Goal: Transaction & Acquisition: Purchase product/service

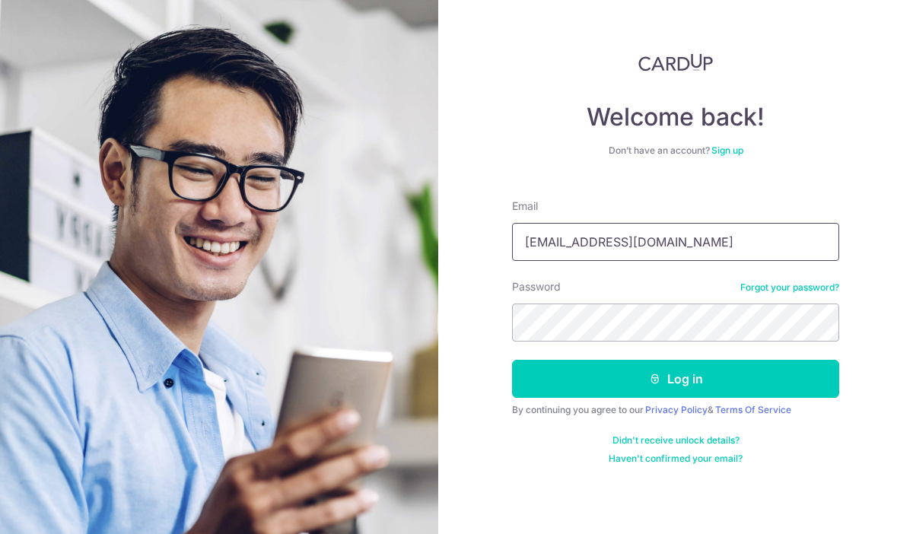
type input "[EMAIL_ADDRESS][DOMAIN_NAME]"
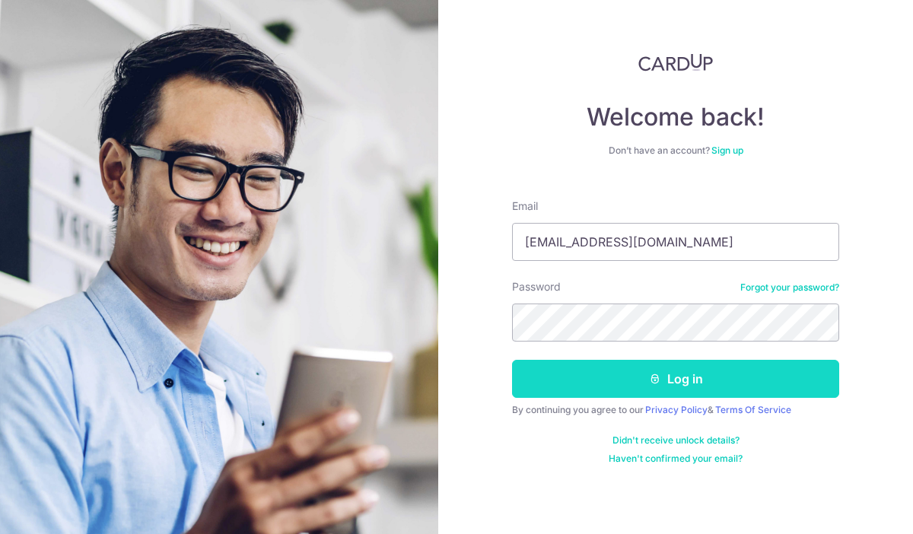
click at [675, 371] on button "Log in" at bounding box center [675, 379] width 327 height 38
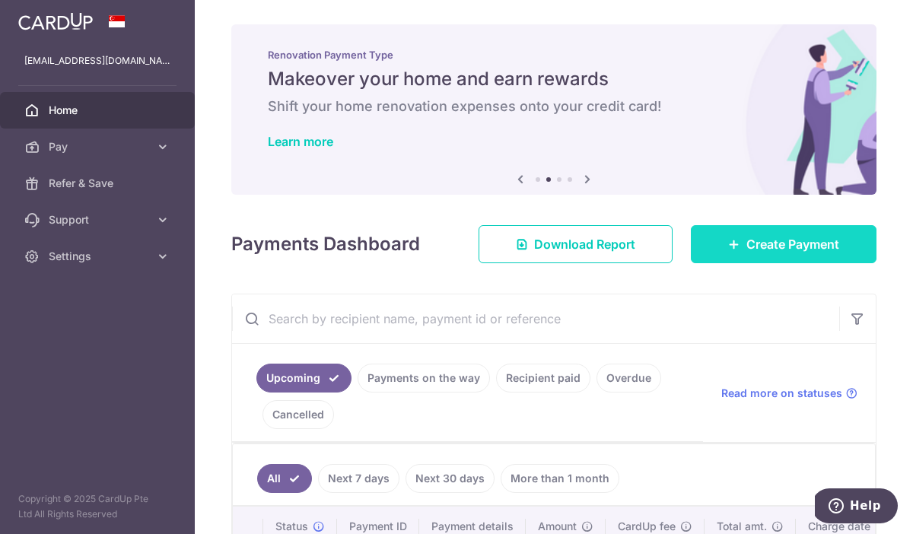
click at [741, 246] on link "Create Payment" at bounding box center [784, 244] width 186 height 38
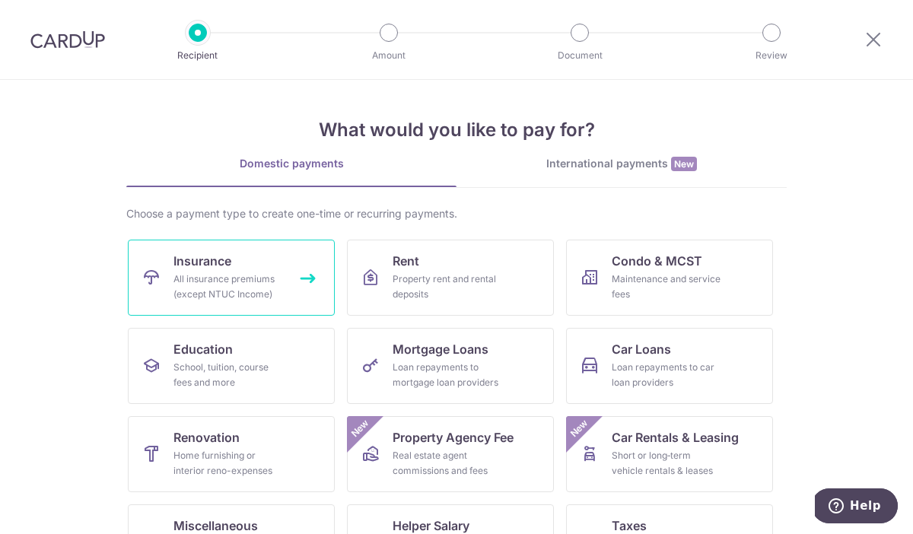
click at [240, 279] on div "All insurance premiums (except NTUC Income)" at bounding box center [228, 287] width 110 height 30
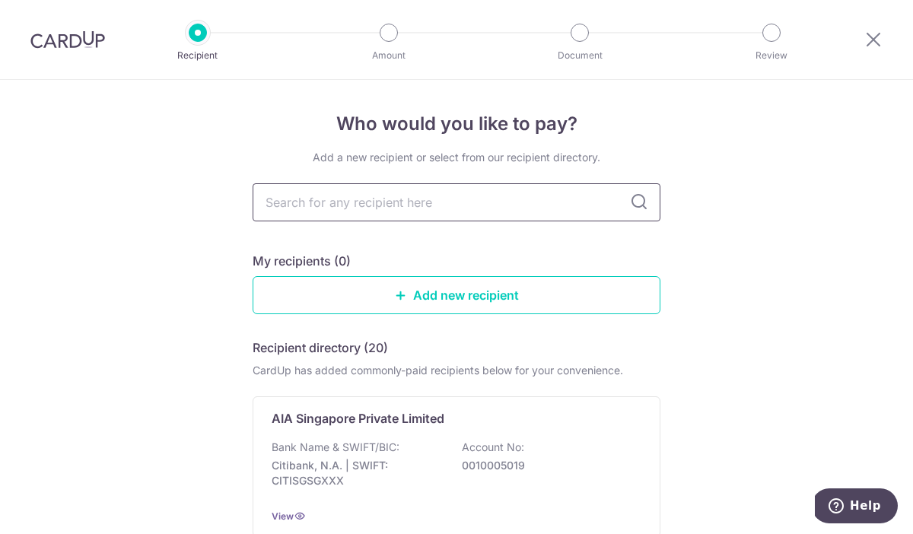
click at [386, 208] on input "text" at bounding box center [457, 202] width 408 height 38
type input "manulife"
click at [415, 209] on input "manulife" at bounding box center [457, 202] width 408 height 38
click at [429, 294] on link "Add new recipient" at bounding box center [457, 295] width 408 height 38
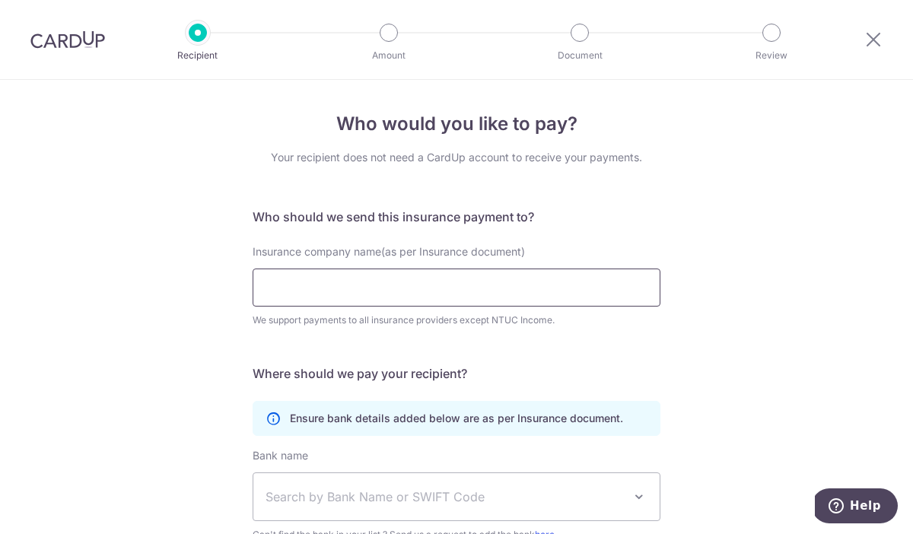
click at [395, 285] on input "Insurance company name(as per Insurance document)" at bounding box center [457, 288] width 408 height 38
paste input "Manulife Singapore Pte Ltd"
type input "Manulife Singapore Pte Ltd"
click at [460, 339] on div "Insurance company name(as per Insurance document) Manulife Singapore Pte Ltd We…" at bounding box center [456, 295] width 426 height 102
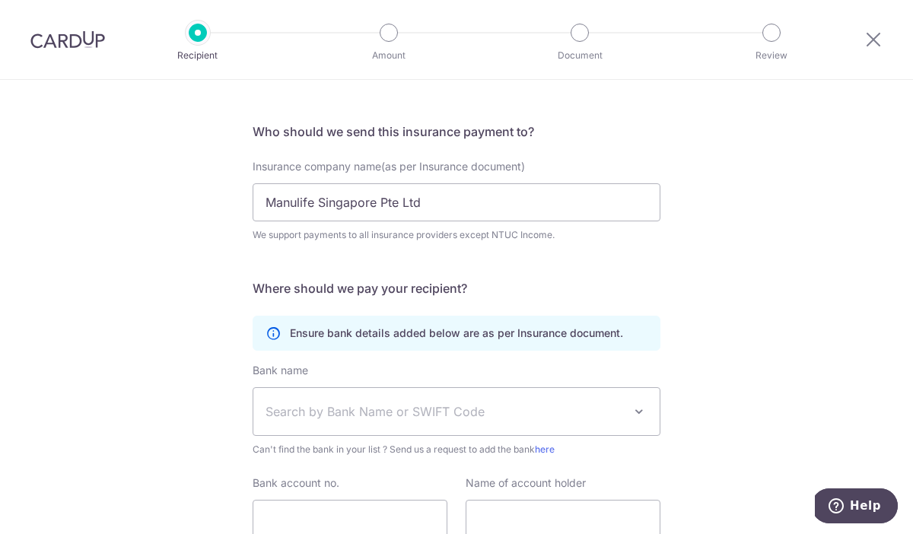
scroll to position [113, 0]
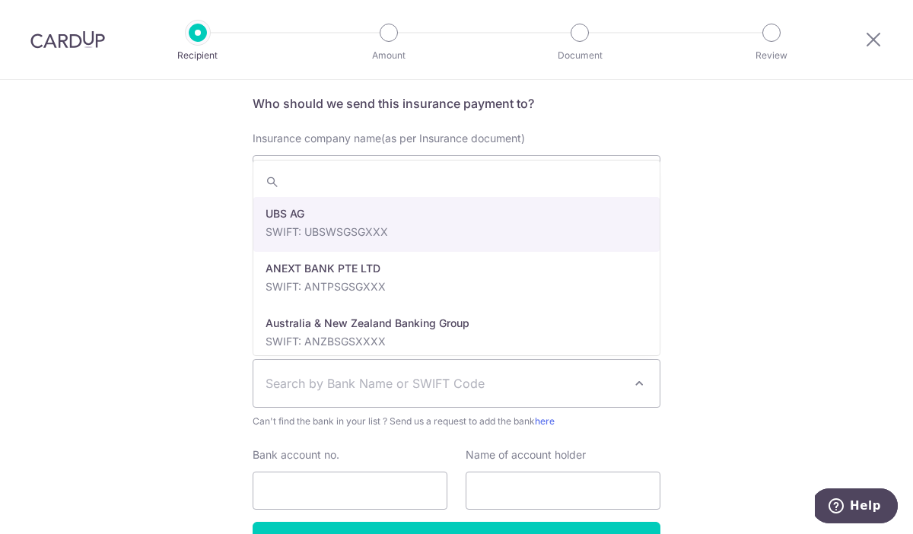
click at [449, 395] on span "Search by Bank Name or SWIFT Code" at bounding box center [456, 383] width 406 height 47
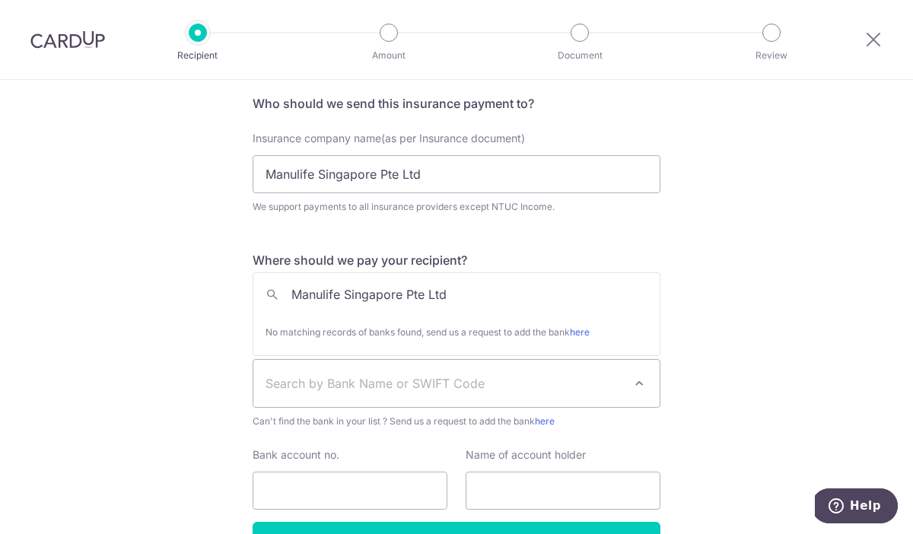
type input "Manulife Singapore Pte Ltd"
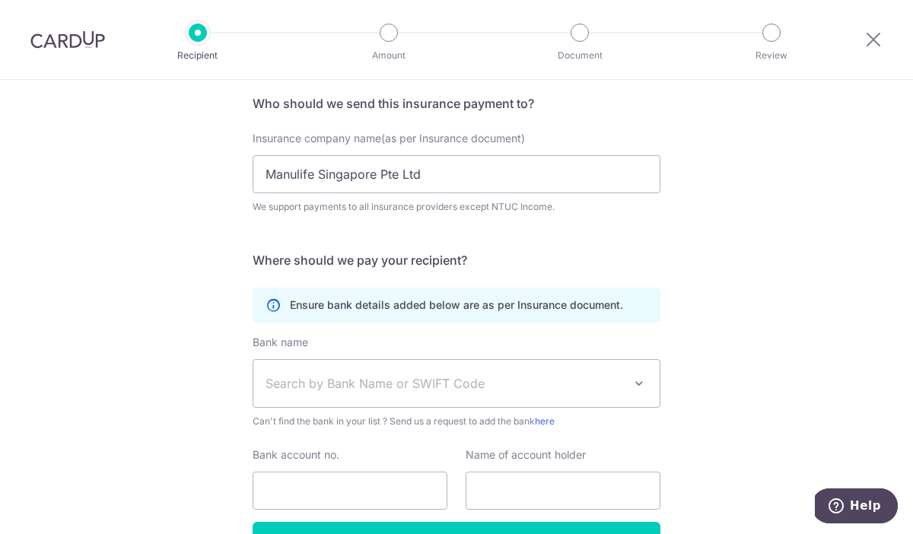
click at [752, 314] on div "Who would you like to pay? Your recipient does not need a CardUp account to rec…" at bounding box center [456, 299] width 913 height 665
click at [306, 391] on span "Search by Bank Name or SWIFT Code" at bounding box center [444, 383] width 358 height 18
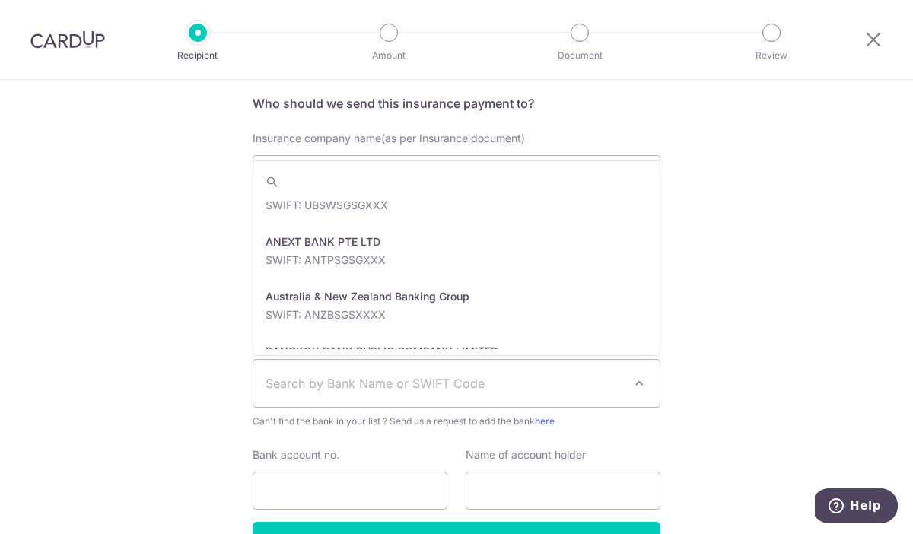
scroll to position [0, 0]
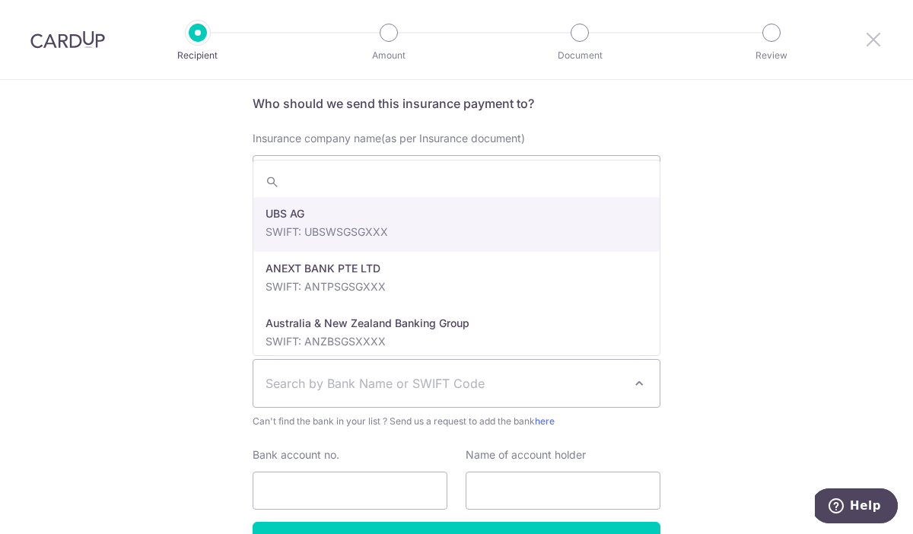
click at [872, 41] on icon at bounding box center [873, 39] width 18 height 19
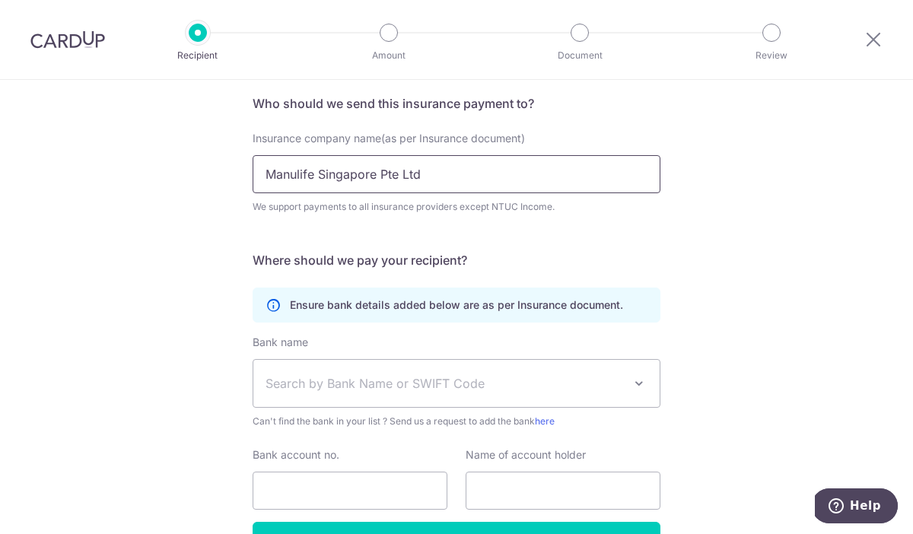
click at [442, 170] on input "Manulife Singapore Pte Ltd" at bounding box center [457, 174] width 408 height 38
click at [265, 179] on input "Manulife Singapore Pte Ltd" at bounding box center [457, 174] width 408 height 38
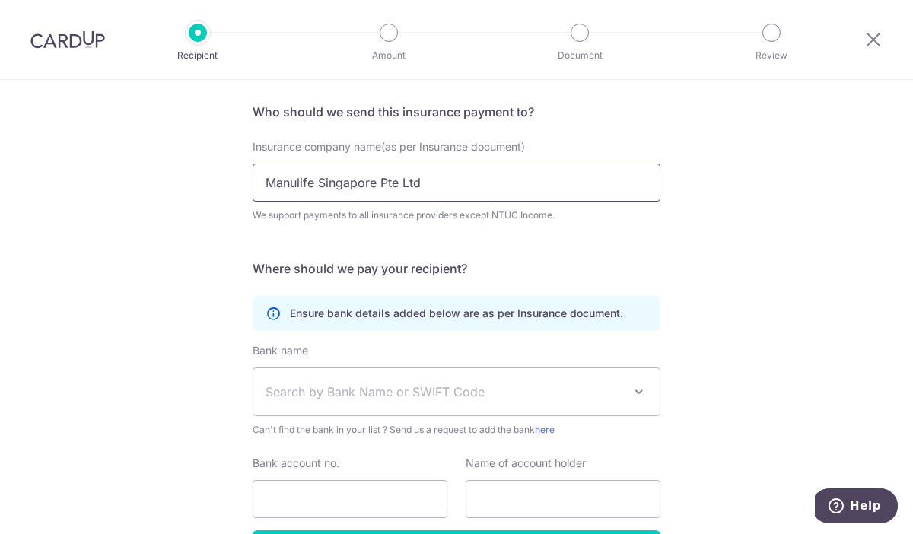
scroll to position [113, 0]
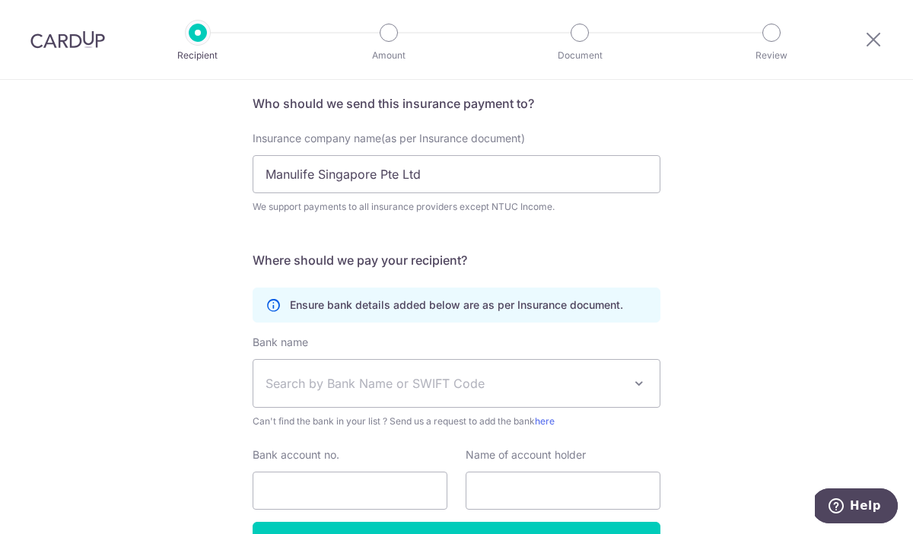
click at [412, 386] on span "Search by Bank Name or SWIFT Code" at bounding box center [444, 383] width 358 height 18
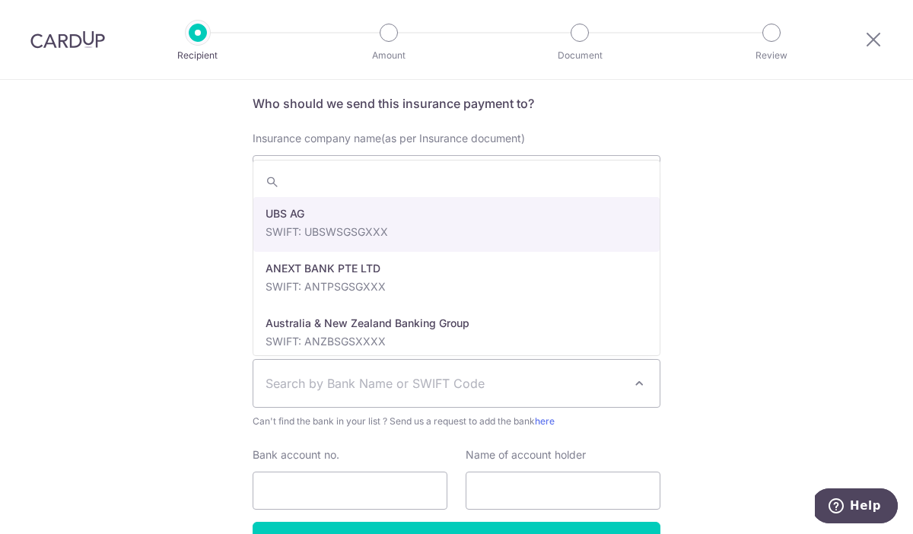
click at [596, 91] on div "Who would you like to pay? Your recipient does not need a CardUp account to rec…" at bounding box center [457, 278] width 408 height 563
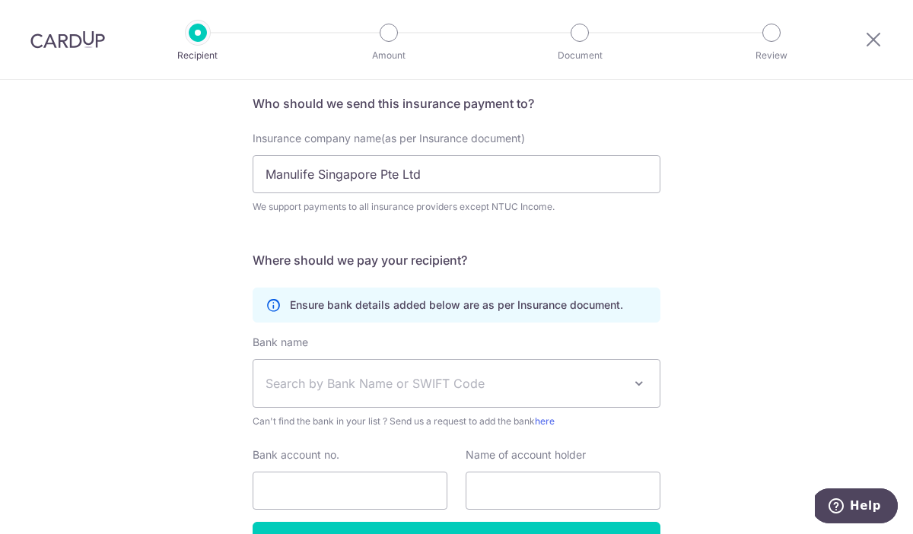
click at [883, 43] on div at bounding box center [873, 39] width 79 height 79
click at [872, 37] on icon at bounding box center [873, 39] width 18 height 19
click at [884, 39] on div at bounding box center [873, 39] width 79 height 79
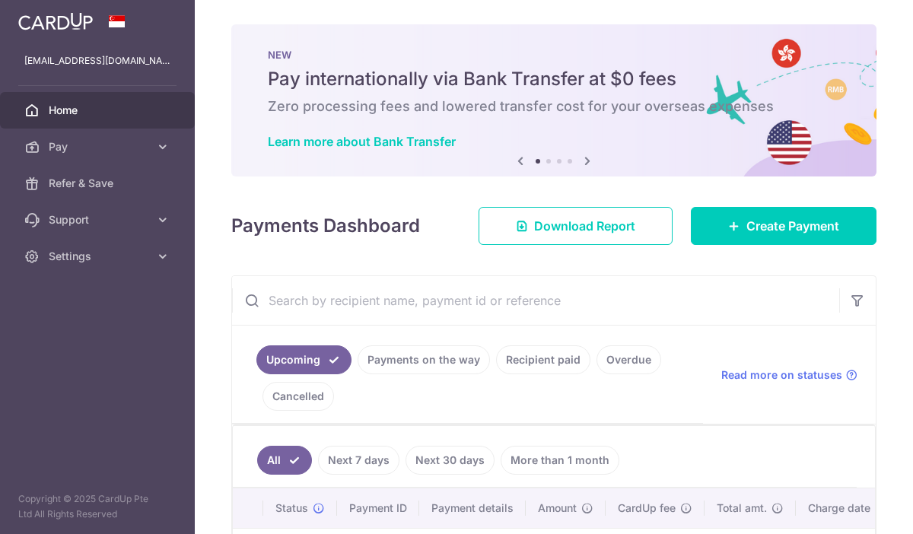
click at [872, 40] on div "NEW Pay internationally via Bank Transfer at $0 fees Zero processing fees and l…" at bounding box center [553, 100] width 645 height 152
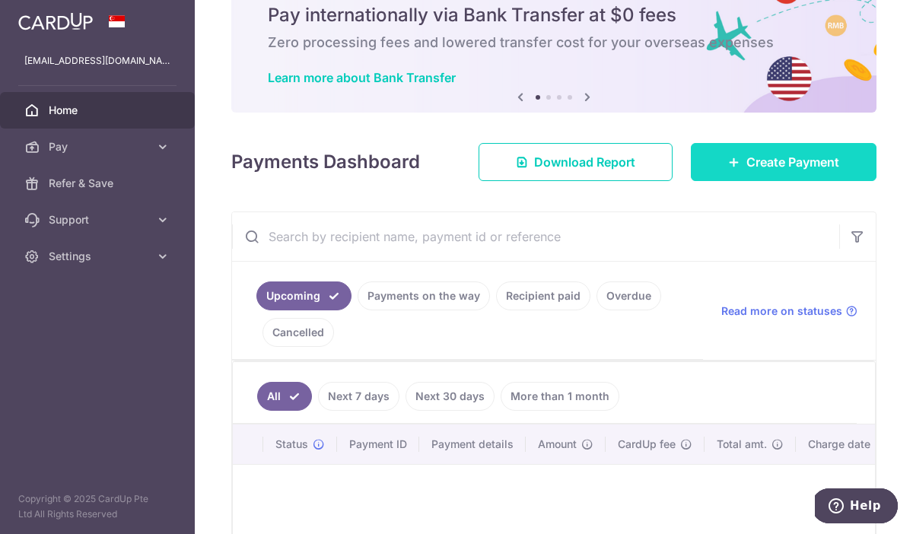
click at [748, 155] on span "Create Payment" at bounding box center [792, 162] width 93 height 18
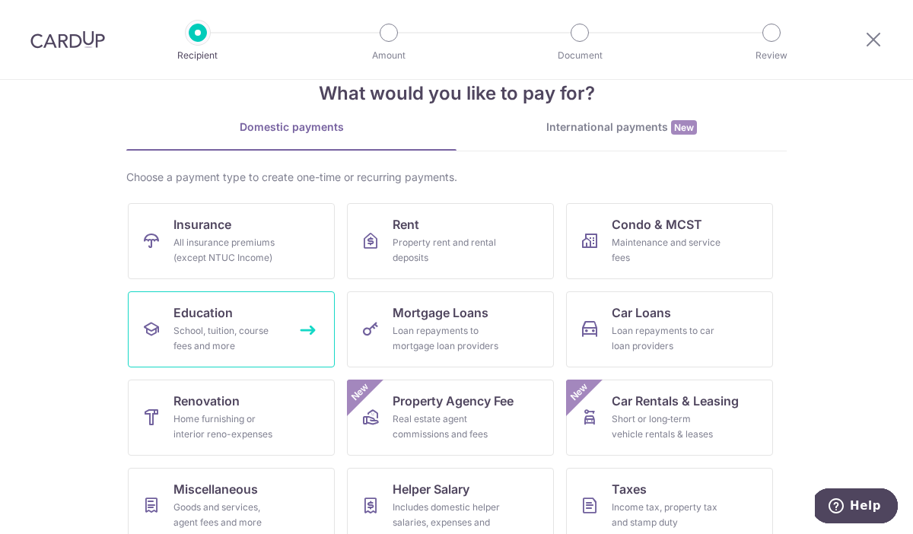
scroll to position [38, 0]
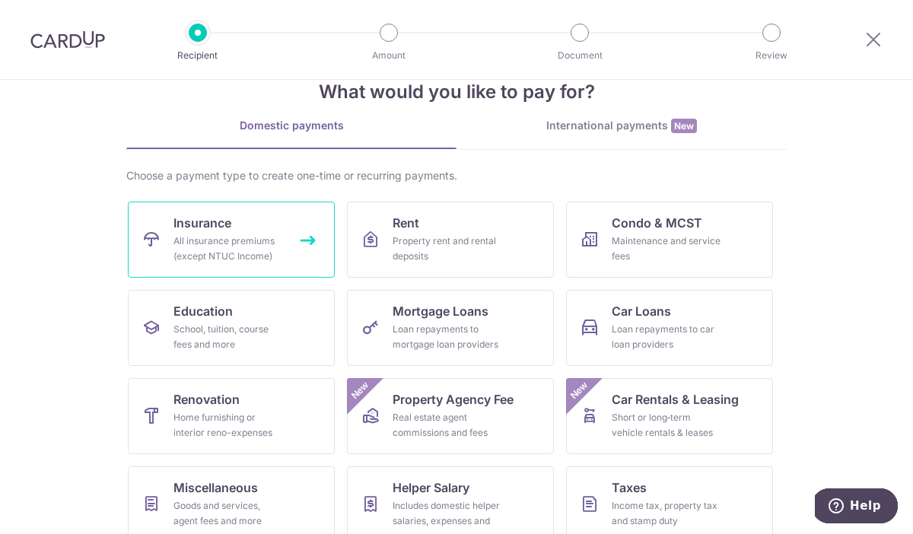
click at [260, 265] on link "Insurance All insurance premiums (except NTUC Income)" at bounding box center [231, 240] width 207 height 76
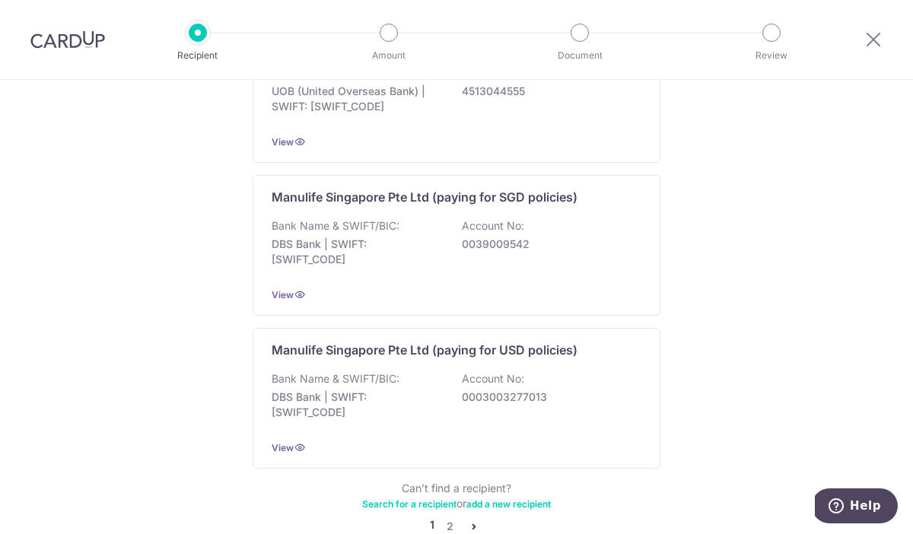
scroll to position [1466, 0]
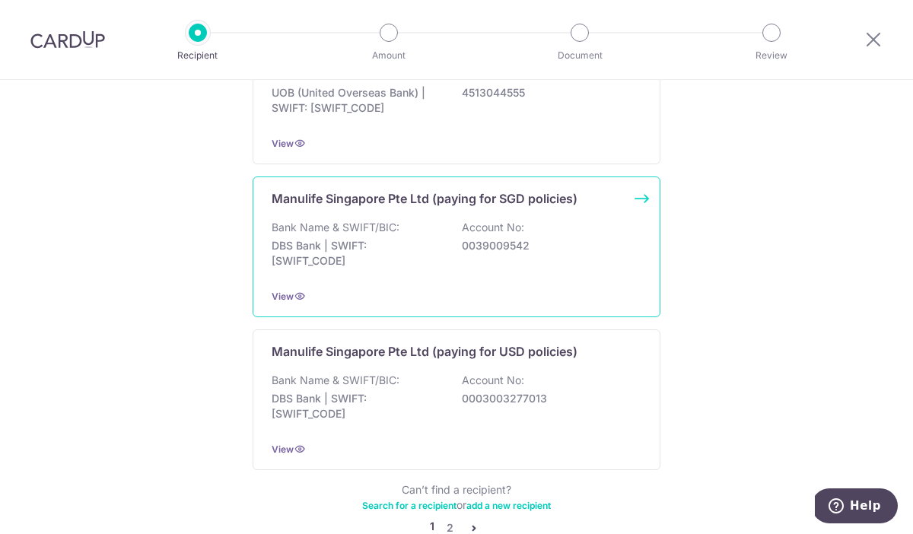
click at [443, 253] on div "Bank Name & SWIFT/BIC: DBS Bank | SWIFT: DBSSSGSGXXX Account No: 0039009542" at bounding box center [457, 248] width 370 height 56
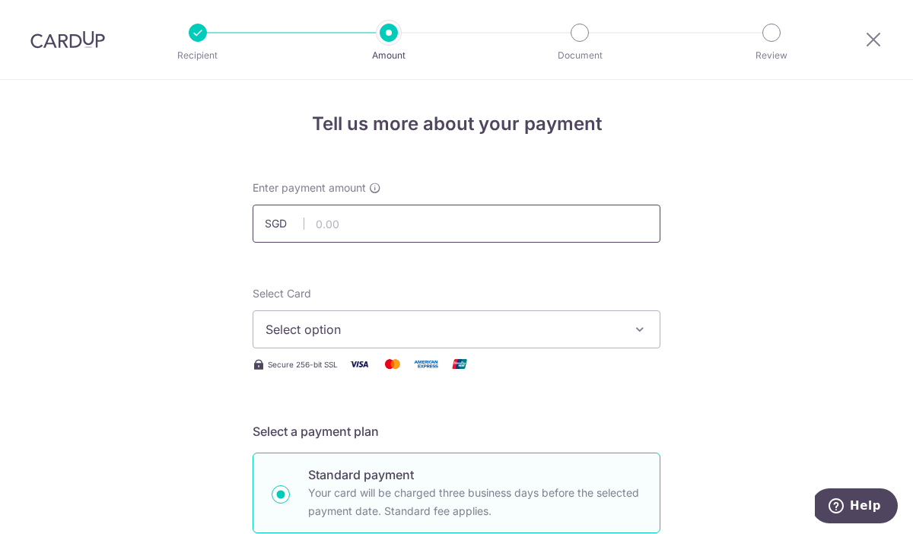
click at [333, 221] on input "text" at bounding box center [457, 224] width 408 height 38
type input "25,000.00"
click at [354, 338] on span "Select option" at bounding box center [442, 329] width 354 height 18
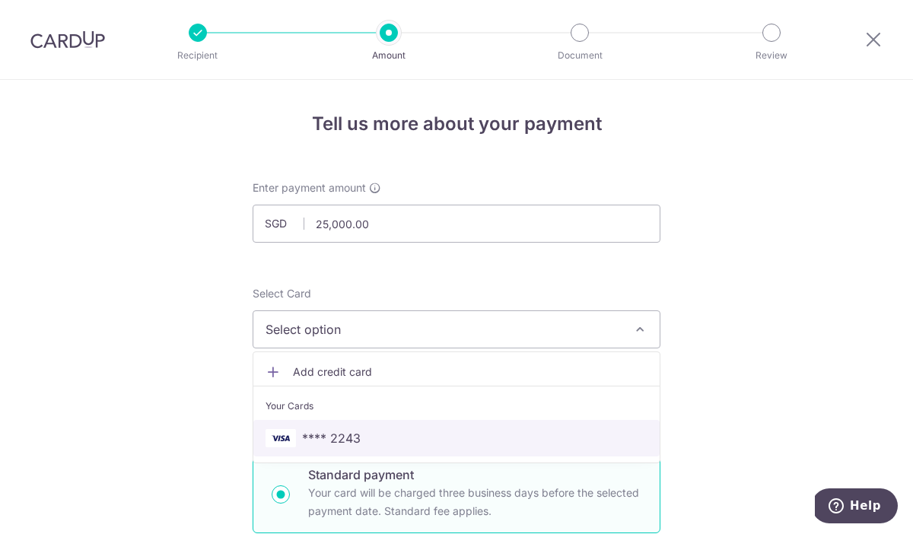
click at [343, 447] on span "**** 2243" at bounding box center [331, 438] width 59 height 18
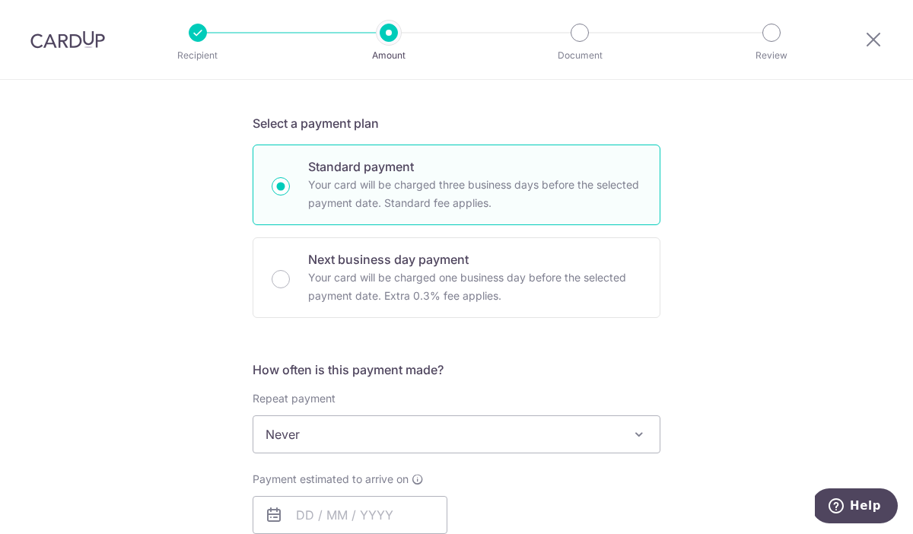
scroll to position [321, 0]
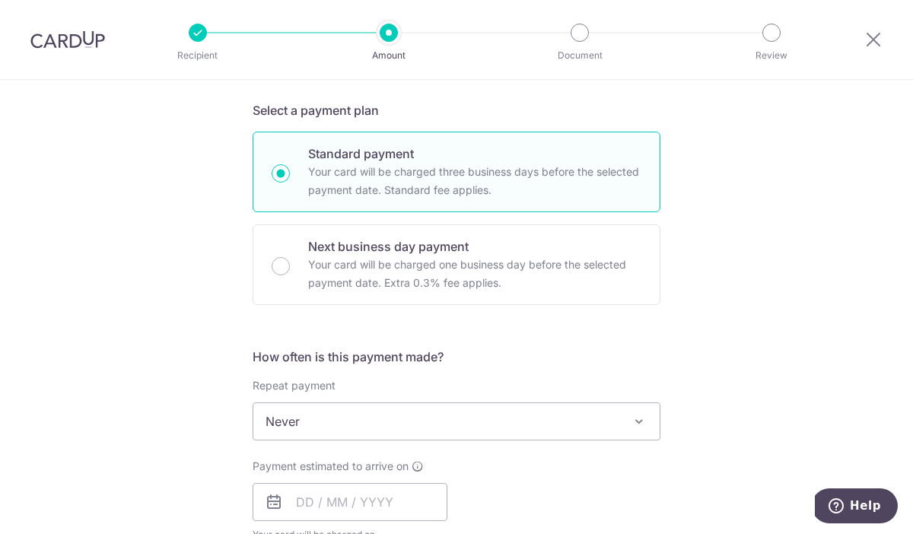
click at [369, 423] on span "Never" at bounding box center [456, 421] width 406 height 37
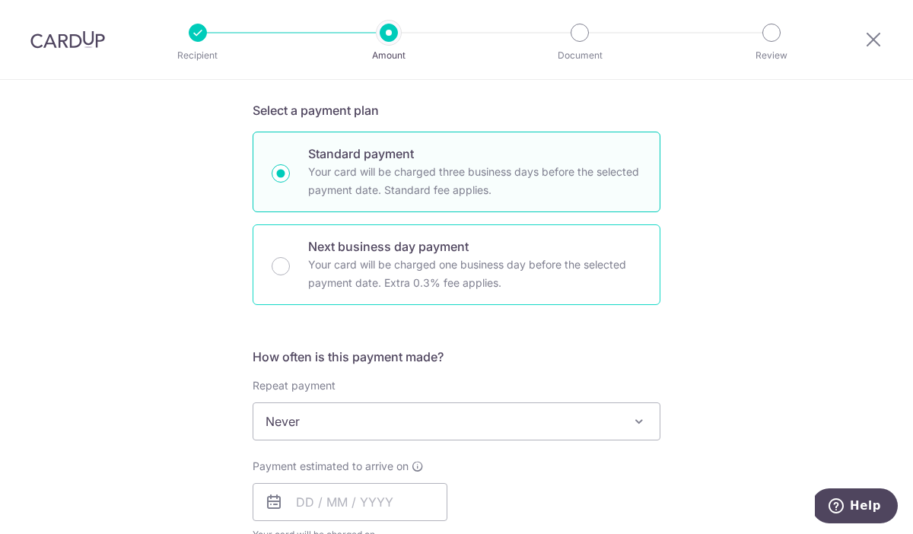
scroll to position [586, 0]
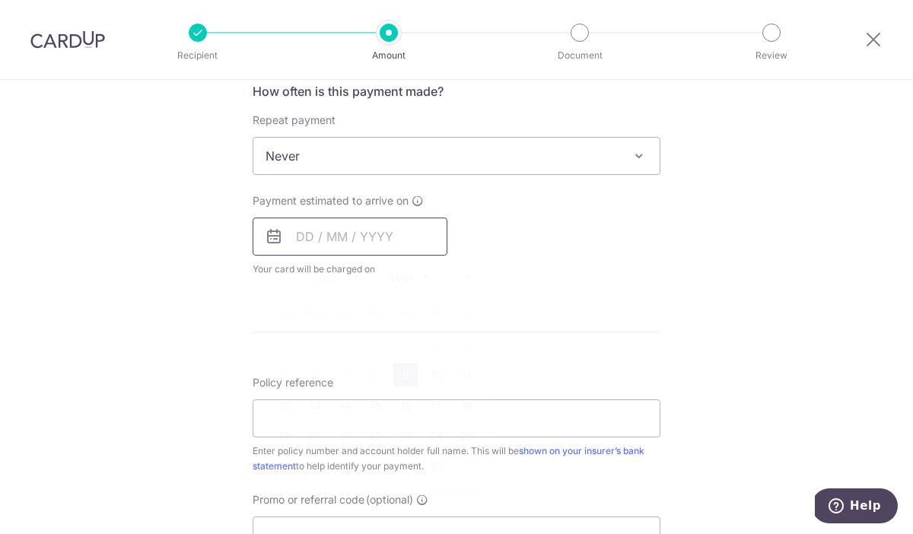
click at [343, 248] on input "text" at bounding box center [350, 237] width 195 height 38
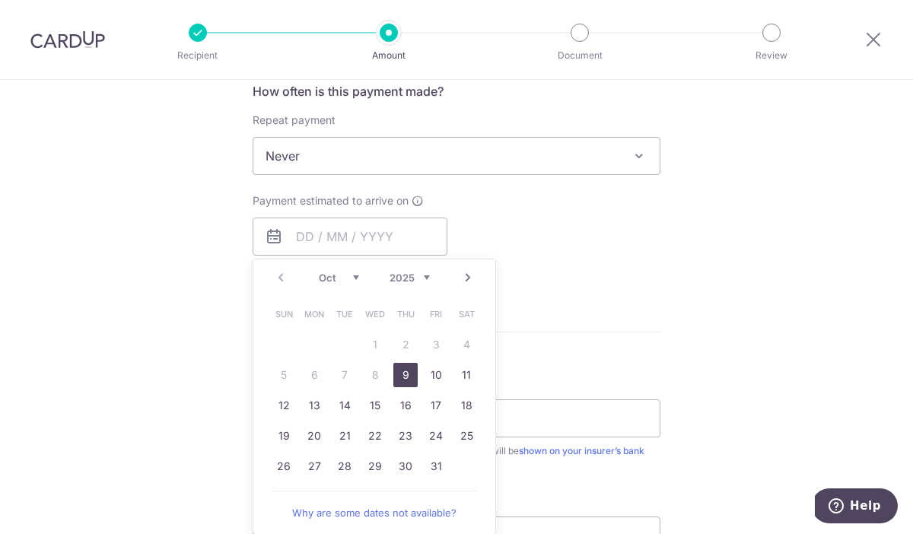
click at [602, 205] on div "Payment estimated to arrive on Prev Next Oct Nov Dec 2025 2026 2027 2028 2029 2…" at bounding box center [456, 235] width 426 height 84
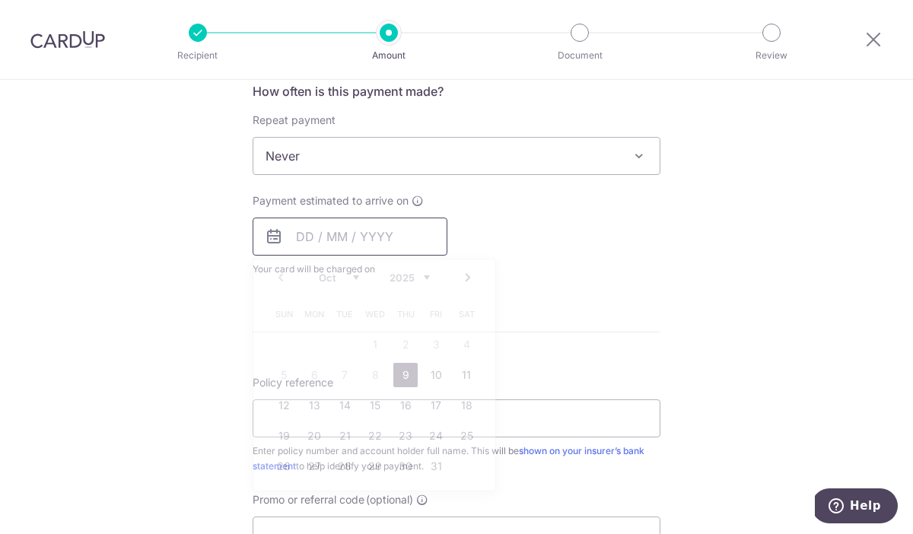
click at [393, 249] on input "text" at bounding box center [350, 237] width 195 height 38
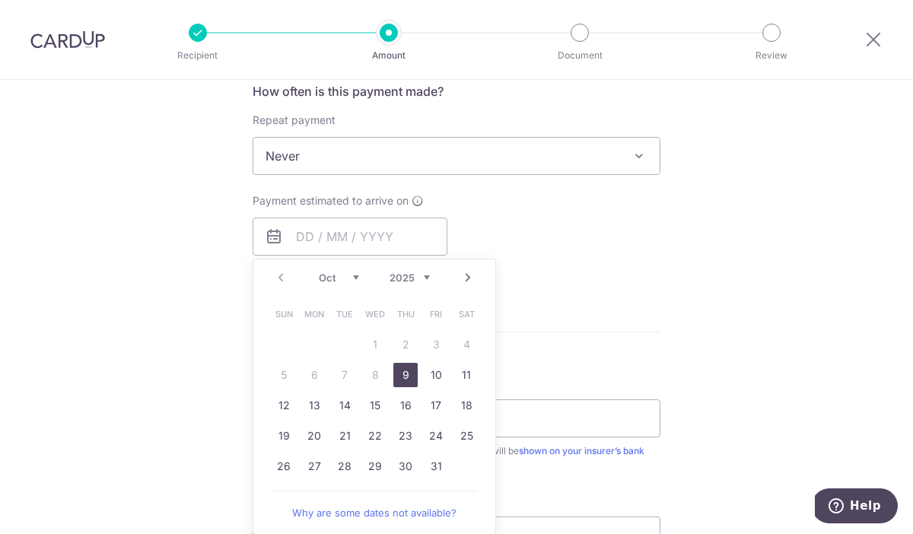
click at [405, 377] on link "9" at bounding box center [405, 375] width 24 height 24
type input "09/10/2025"
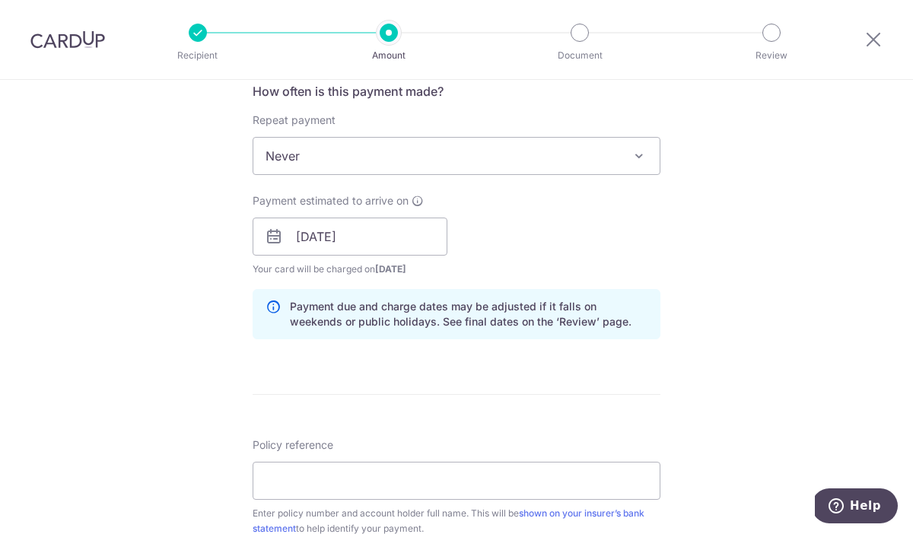
click at [372, 367] on form "Enter payment amount SGD 25,000.00 25000.00 Select Card **** 2243 Add credit ca…" at bounding box center [457, 227] width 408 height 1267
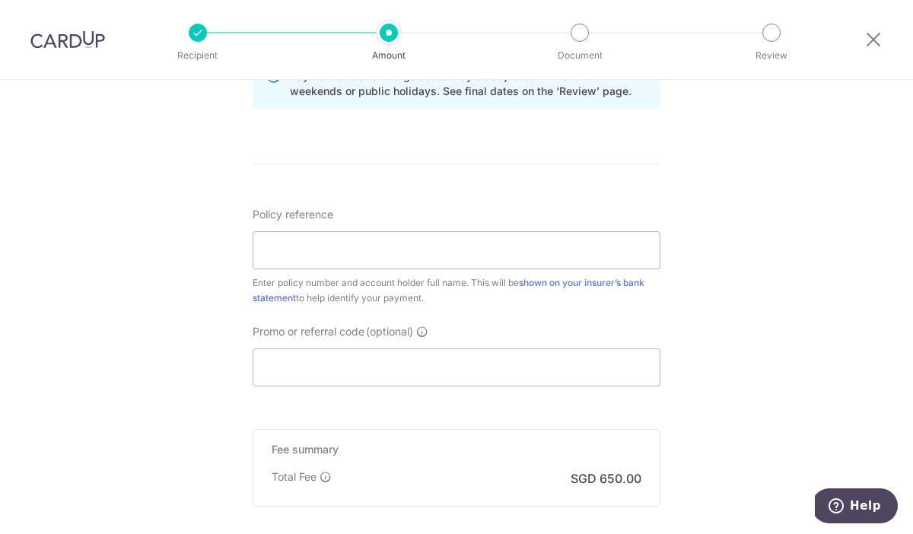
scroll to position [784, 0]
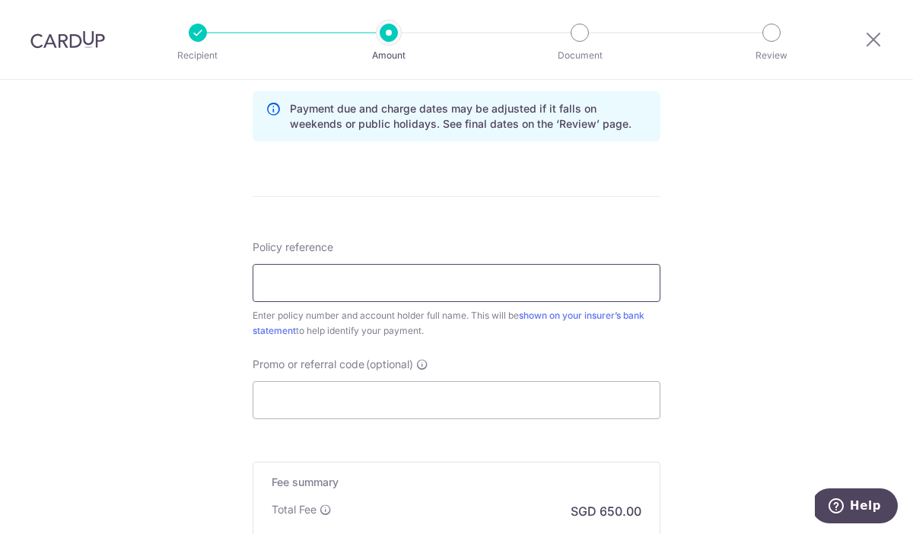
click at [344, 288] on input "Policy reference" at bounding box center [457, 283] width 408 height 38
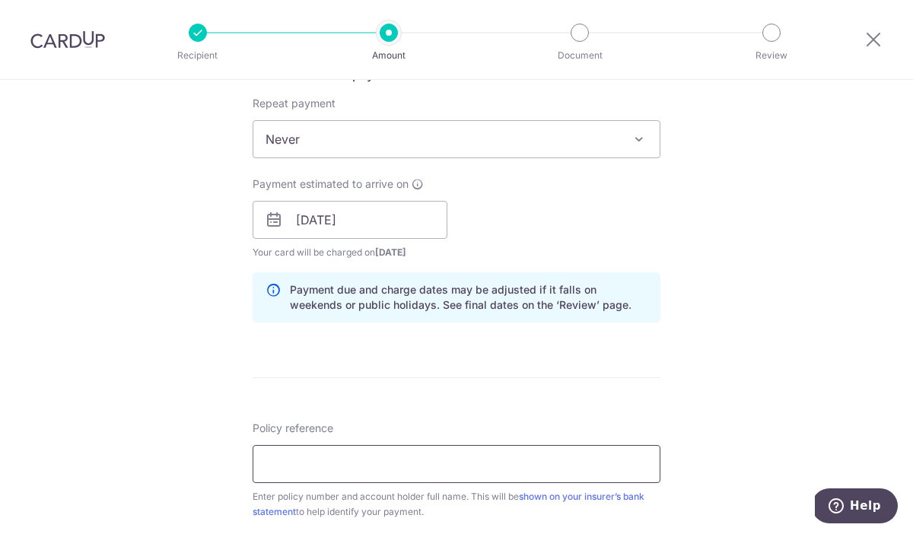
scroll to position [602, 0]
click at [342, 459] on input "Policy reference" at bounding box center [457, 465] width 408 height 38
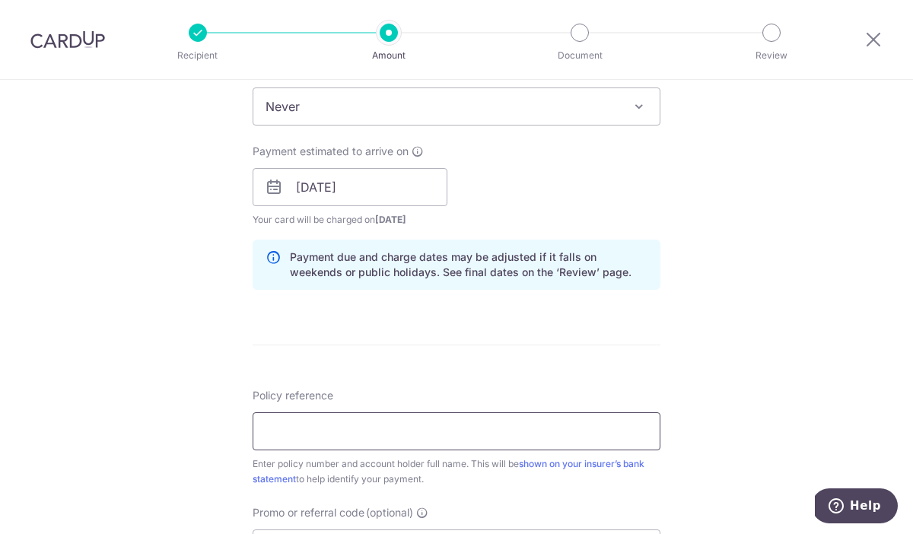
scroll to position [637, 0]
click at [287, 427] on input "Policy reference" at bounding box center [457, 431] width 408 height 38
paste input "2451614394"
click at [267, 431] on input "2451614394" at bounding box center [457, 431] width 408 height 38
drag, startPoint x: 370, startPoint y: 439, endPoint x: 237, endPoint y: 418, distance: 134.1
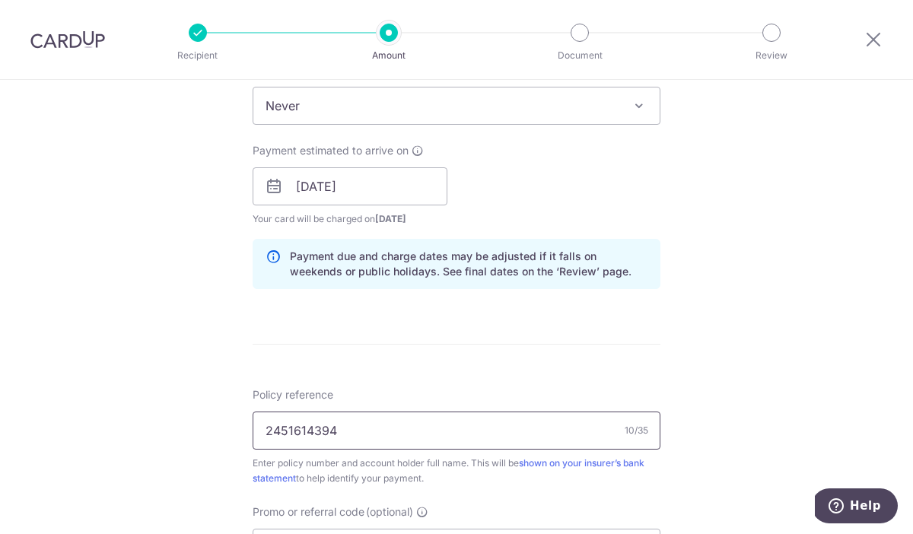
click at [237, 418] on div "Tell us more about your payment Enter payment amount SGD 25,000.00 25000.00 Sel…" at bounding box center [456, 162] width 913 height 1438
paste input "text"
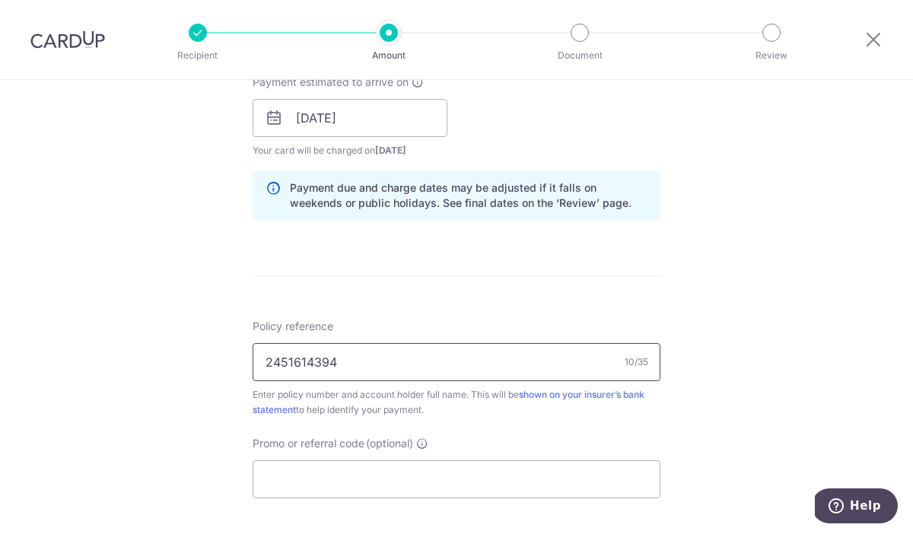
scroll to position [717, 0]
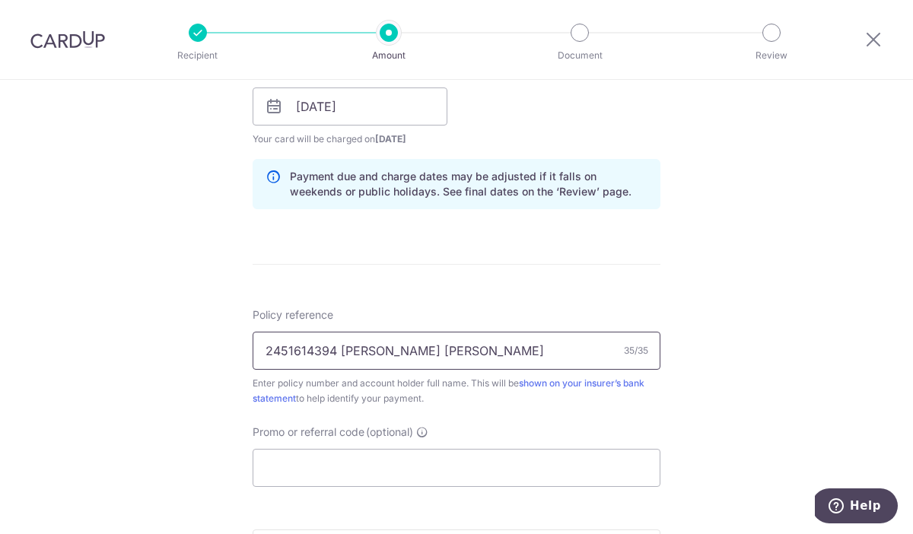
type input "2451614394 Rivera Krysta Joy Garcia"
click at [390, 447] on div "Promo or referral code (optional) The discounted fee will be shown on the revie…" at bounding box center [457, 455] width 408 height 62
click at [391, 455] on input "Promo or referral code (optional)" at bounding box center [457, 468] width 408 height 38
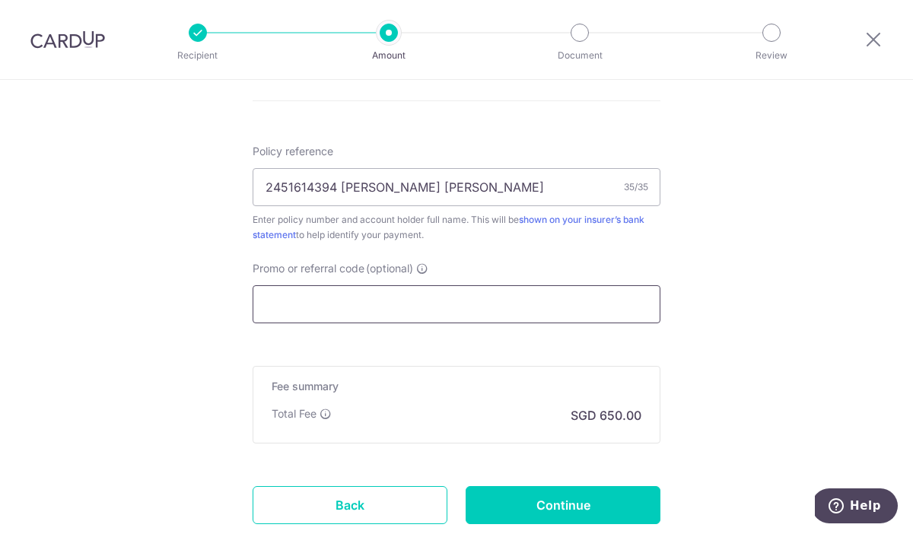
scroll to position [891, 0]
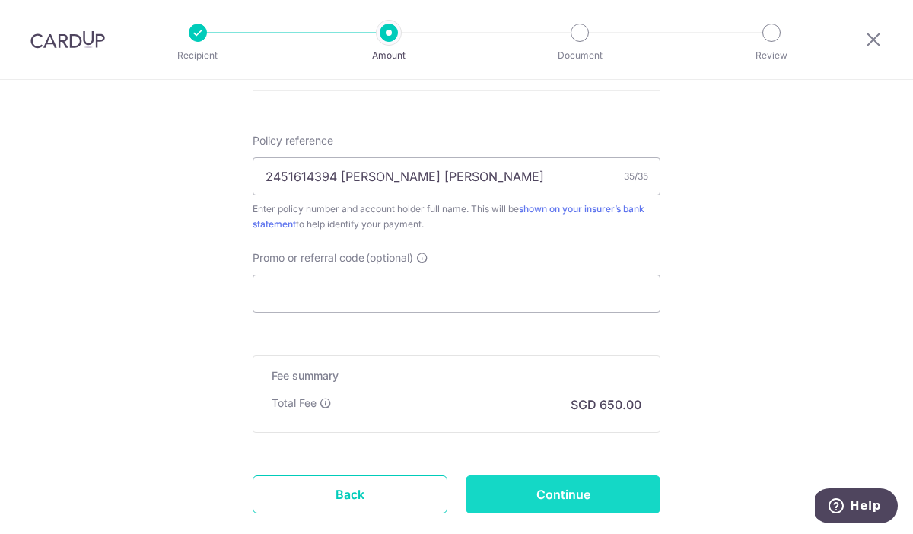
click at [532, 501] on input "Continue" at bounding box center [563, 494] width 195 height 38
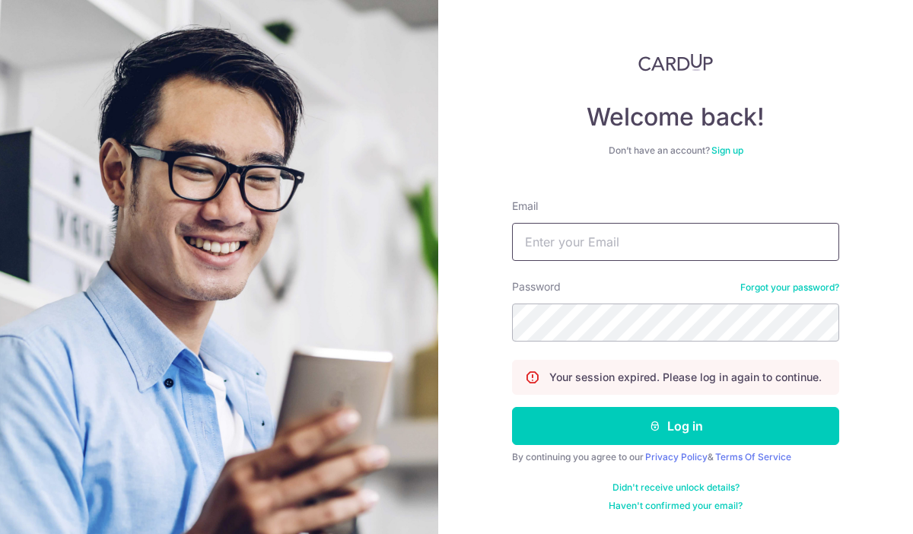
click at [712, 249] on input "Email" at bounding box center [675, 242] width 327 height 38
type input "[EMAIL_ADDRESS][DOMAIN_NAME]"
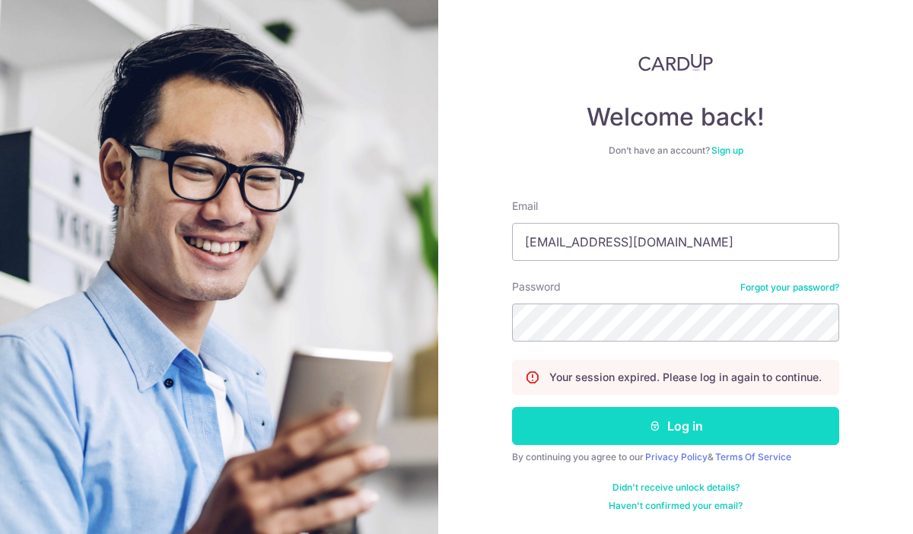
click at [681, 434] on button "Log in" at bounding box center [675, 426] width 327 height 38
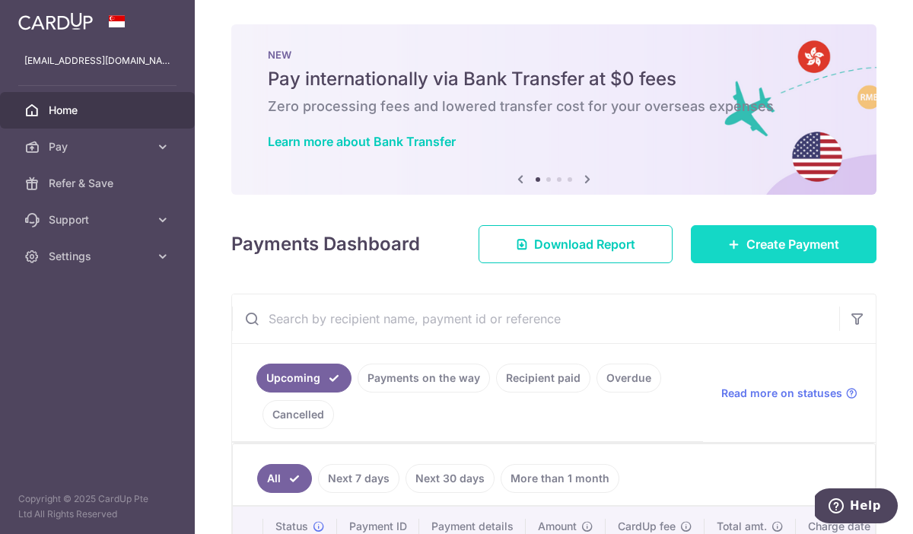
click at [733, 247] on icon at bounding box center [734, 244] width 12 height 12
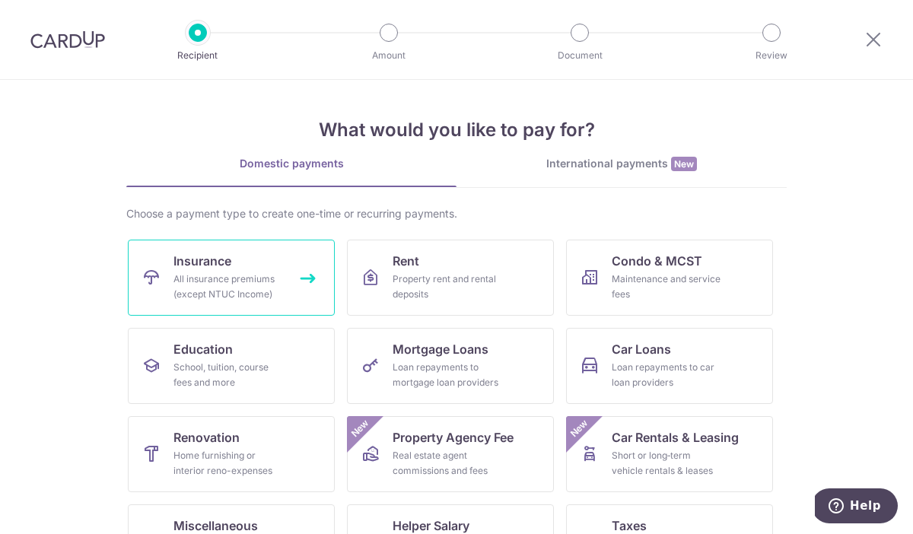
click at [229, 274] on div "All insurance premiums (except NTUC Income)" at bounding box center [228, 287] width 110 height 30
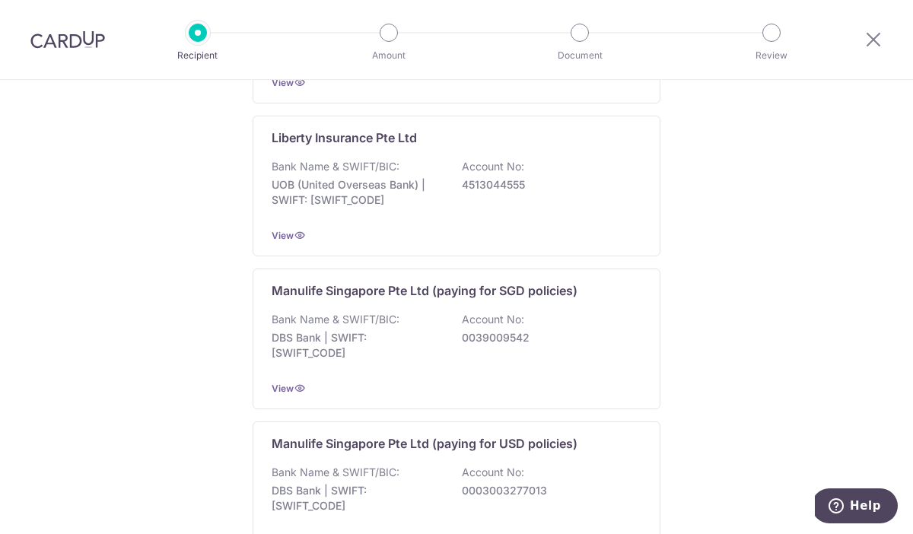
scroll to position [1434, 0]
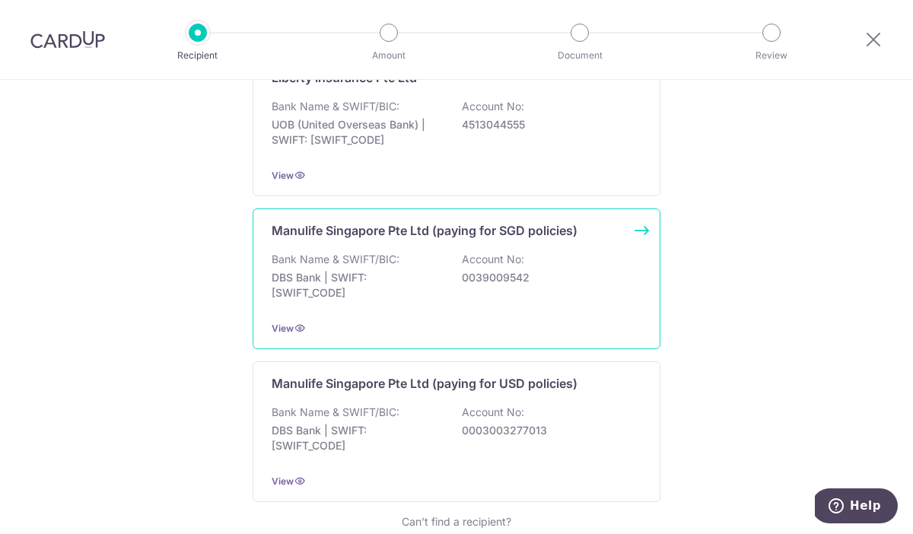
click at [469, 271] on div "Bank Name & SWIFT/BIC: DBS Bank | SWIFT: DBSSSGSGXXX Account No: 0039009542" at bounding box center [457, 280] width 370 height 56
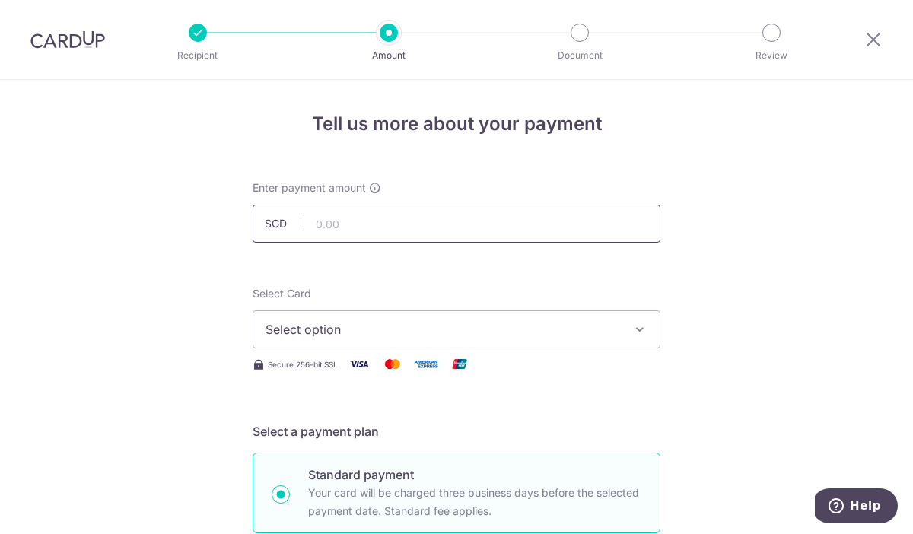
click at [429, 215] on input "text" at bounding box center [457, 224] width 408 height 38
type input "25,000.00"
click at [468, 332] on span "Select option" at bounding box center [442, 329] width 354 height 18
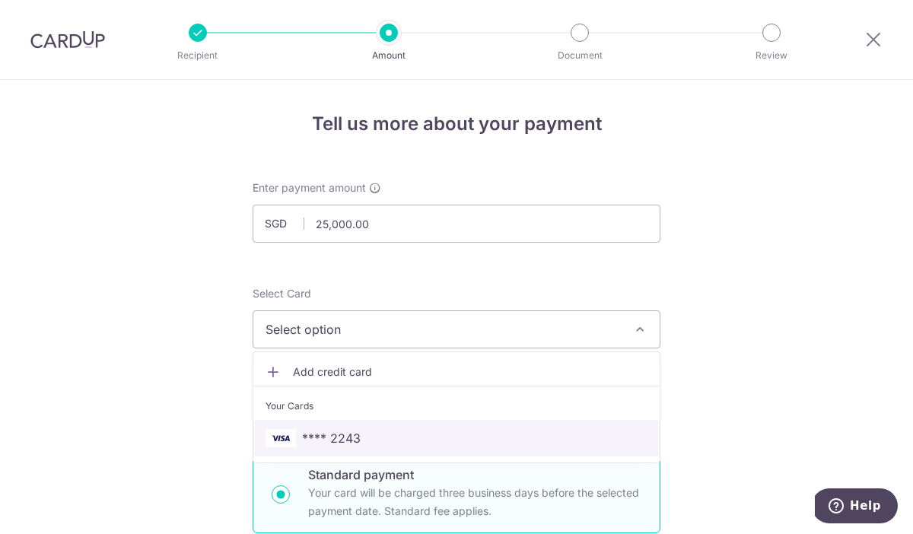
click at [371, 441] on span "**** 2243" at bounding box center [456, 438] width 382 height 18
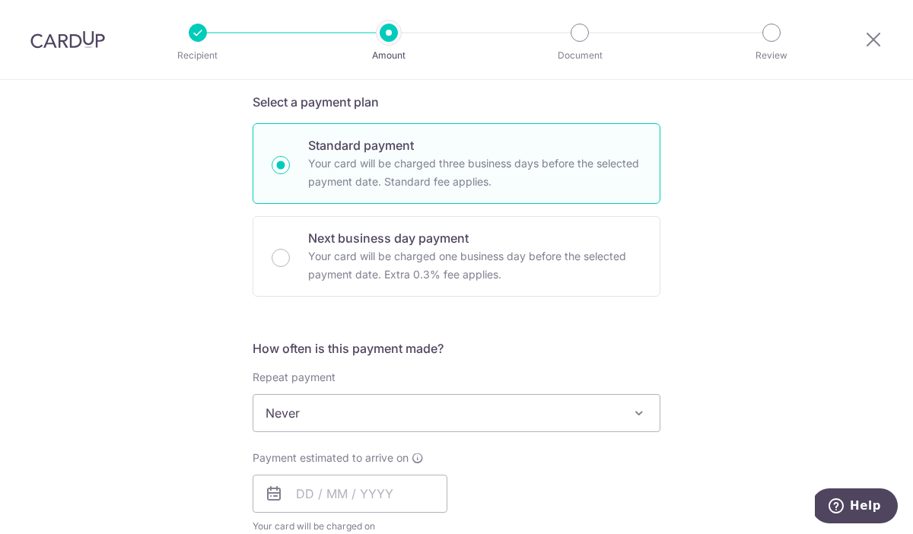
scroll to position [348, 0]
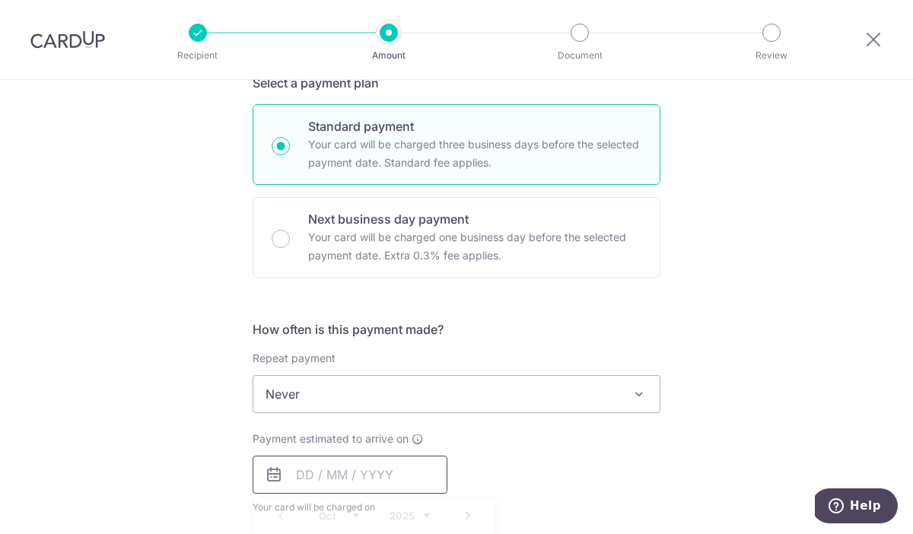
click at [338, 477] on input "text" at bounding box center [350, 475] width 195 height 38
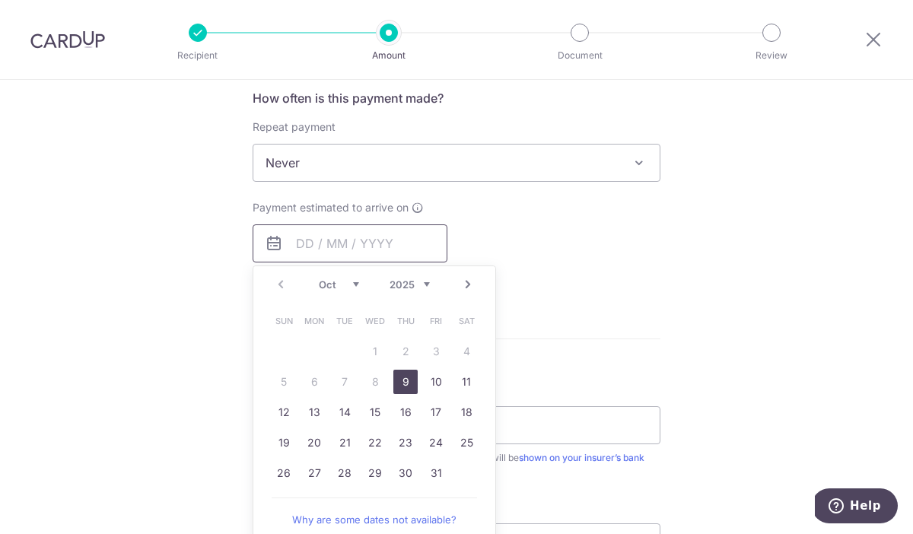
scroll to position [592, 0]
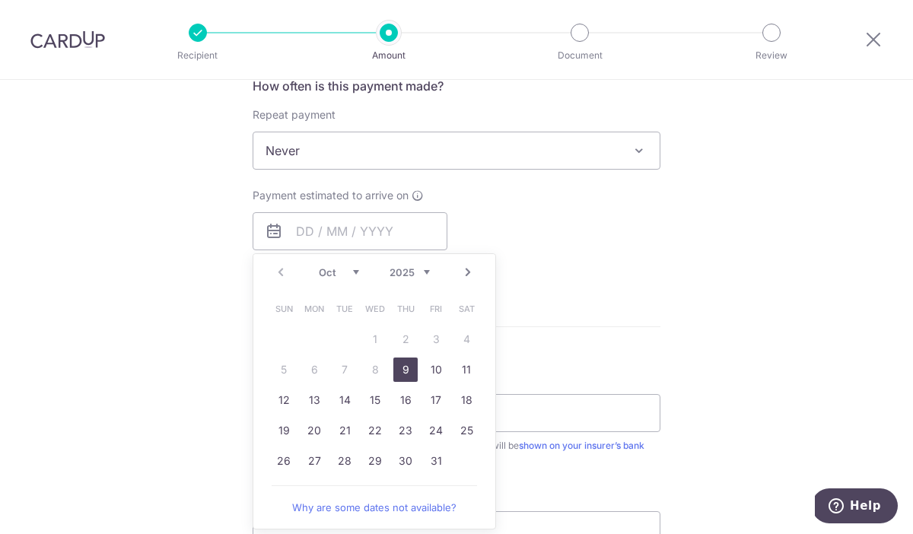
click at [411, 366] on link "9" at bounding box center [405, 370] width 24 height 24
type input "[DATE]"
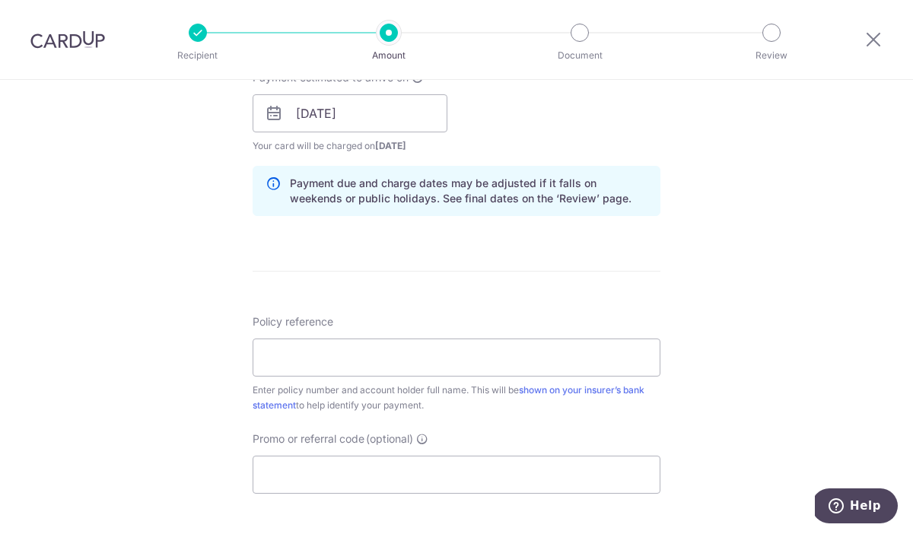
scroll to position [907, 0]
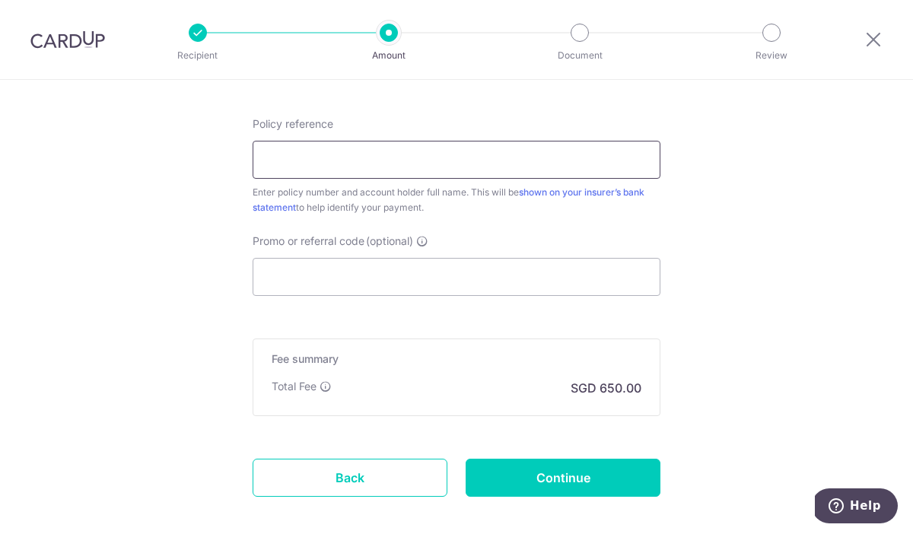
click at [436, 154] on input "Policy reference" at bounding box center [457, 160] width 408 height 38
type input "2451614394 [PERSON_NAME] [PERSON_NAME]"
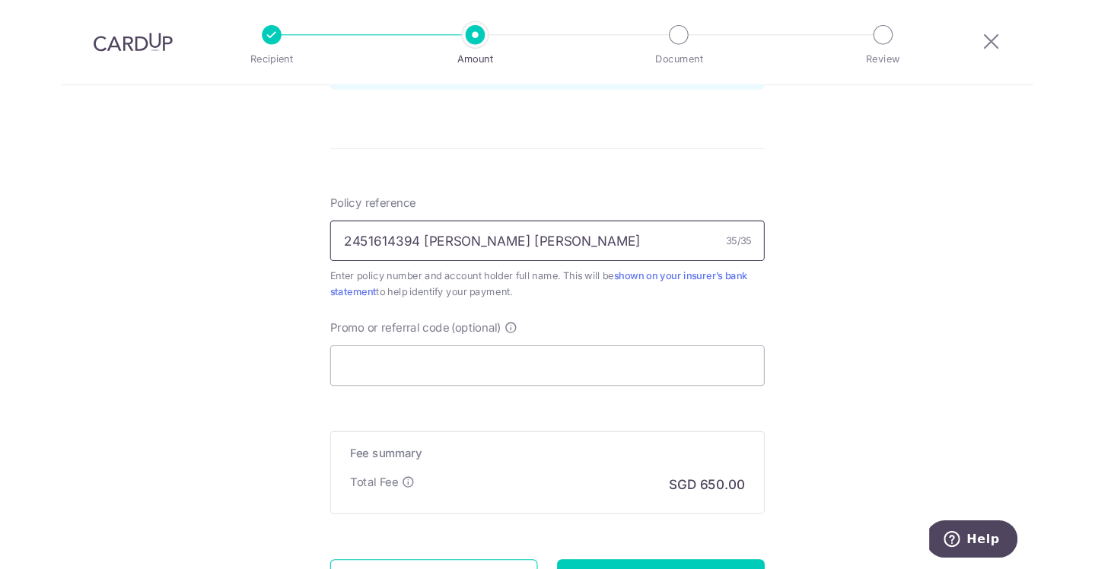
scroll to position [984, 0]
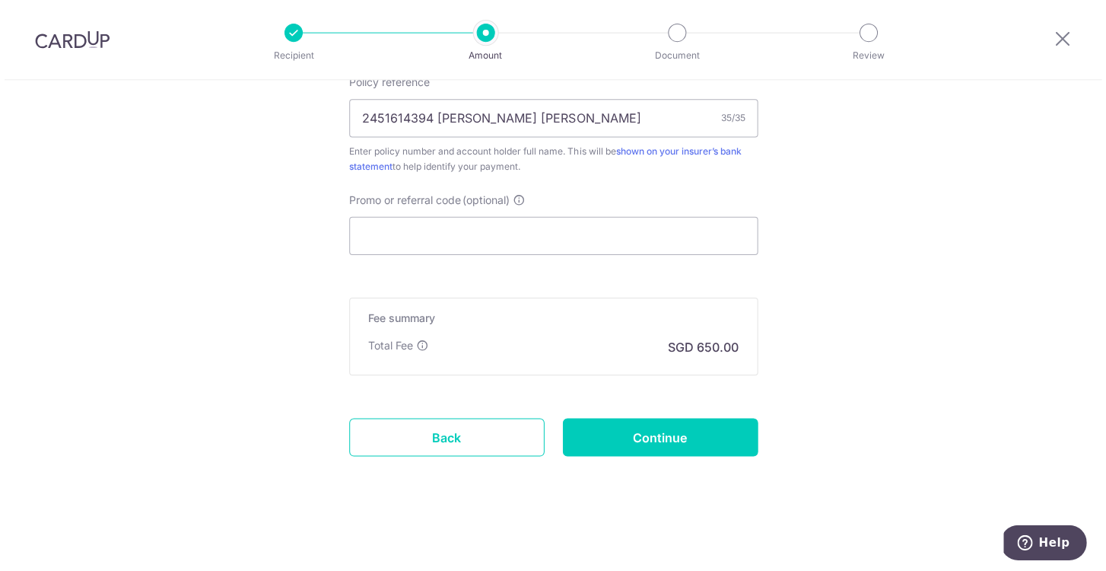
scroll to position [948, 0]
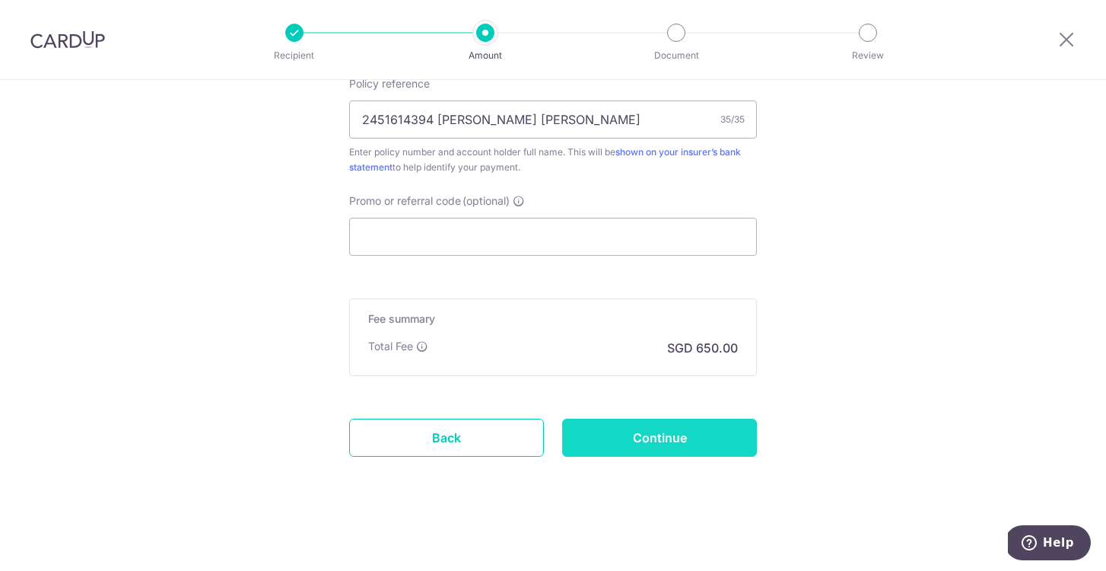
click at [710, 436] on input "Continue" at bounding box center [659, 437] width 195 height 38
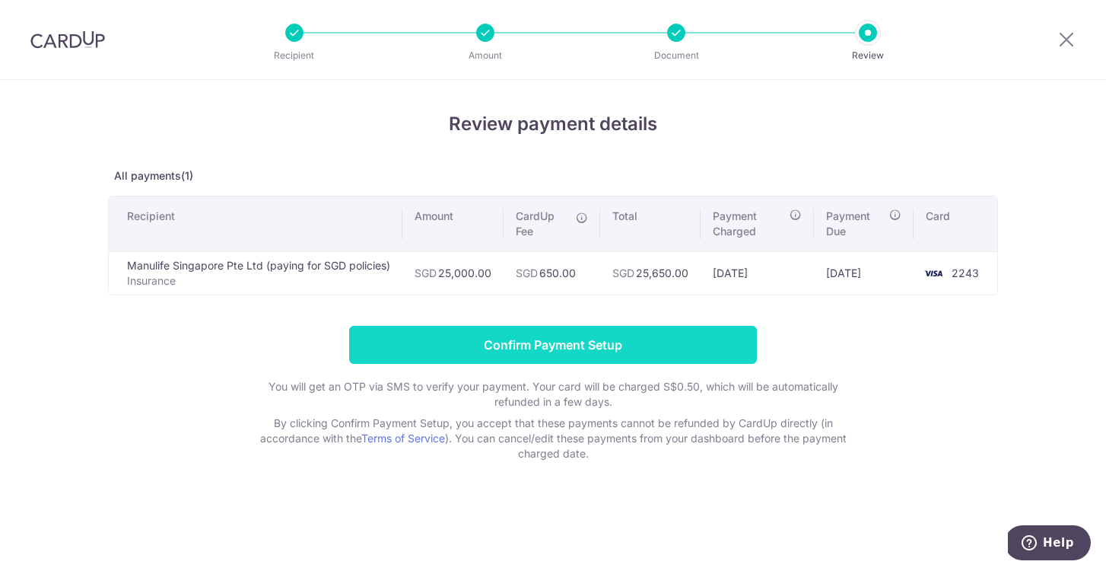
click at [694, 340] on input "Confirm Payment Setup" at bounding box center [553, 345] width 408 height 38
